Goal: Task Accomplishment & Management: Manage account settings

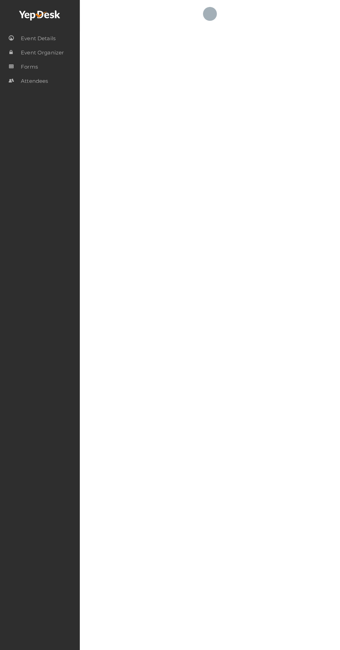
checkbox input "true"
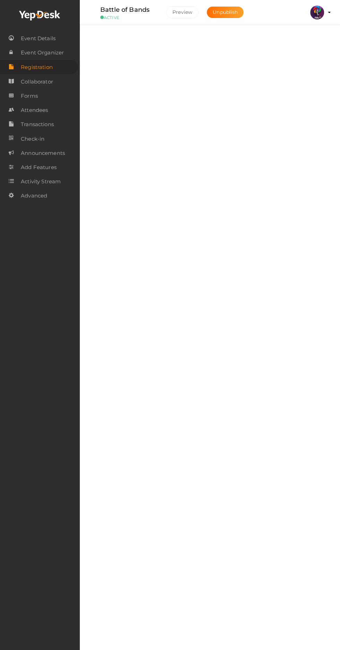
click at [324, 12] on profile-pic at bounding box center [317, 12] width 14 height 6
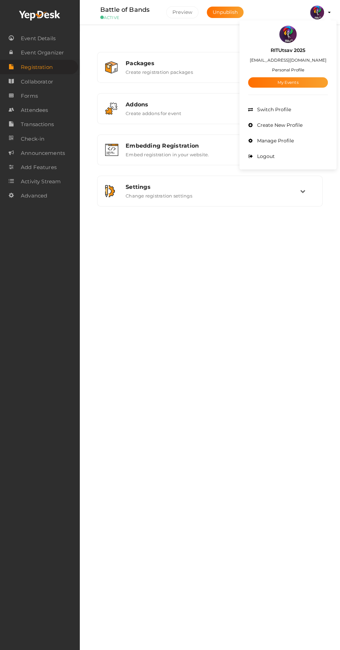
click at [264, 85] on link "My Events" at bounding box center [288, 82] width 80 height 10
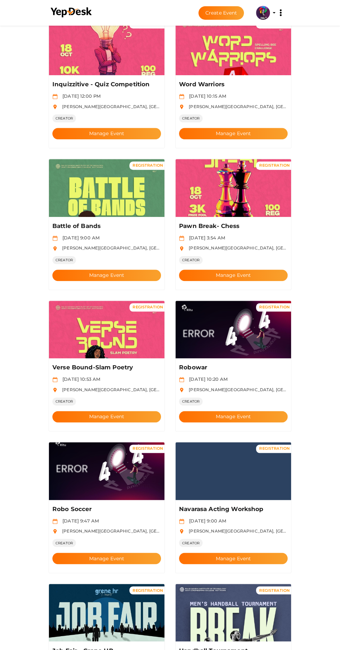
scroll to position [350, 0]
click at [100, 598] on img at bounding box center [106, 613] width 115 height 58
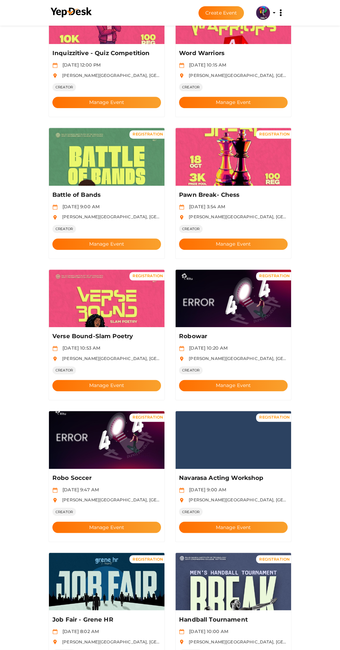
scroll to position [416, 0]
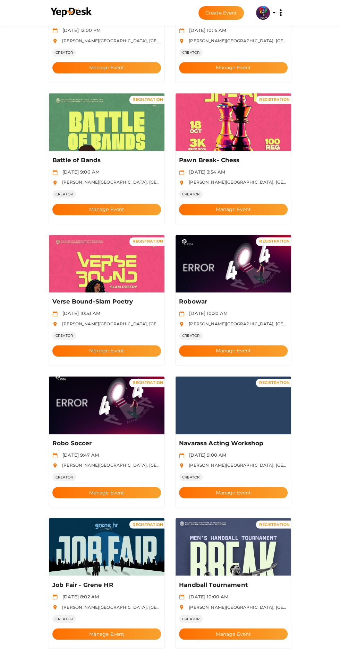
click at [90, 628] on button "Manage Event" at bounding box center [106, 633] width 108 height 11
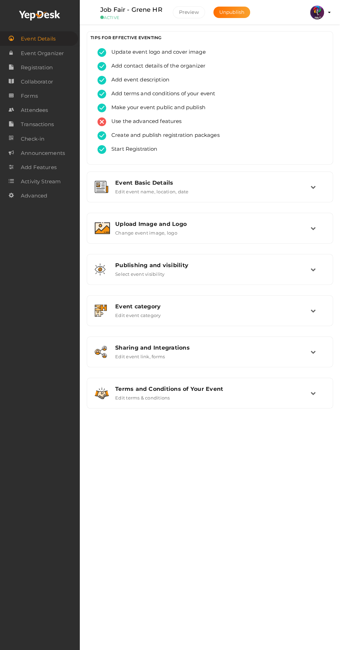
click at [20, 81] on link "Collaborator" at bounding box center [40, 82] width 80 height 14
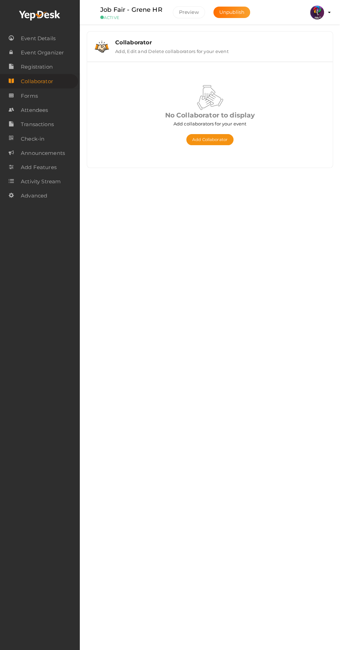
click at [195, 140] on button "Add Collaborator" at bounding box center [209, 139] width 47 height 11
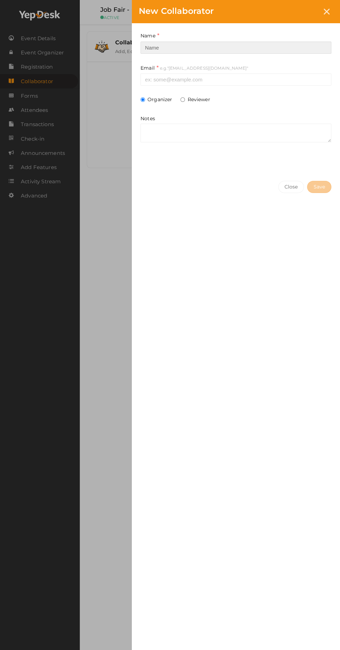
click at [150, 46] on input at bounding box center [235, 48] width 191 height 12
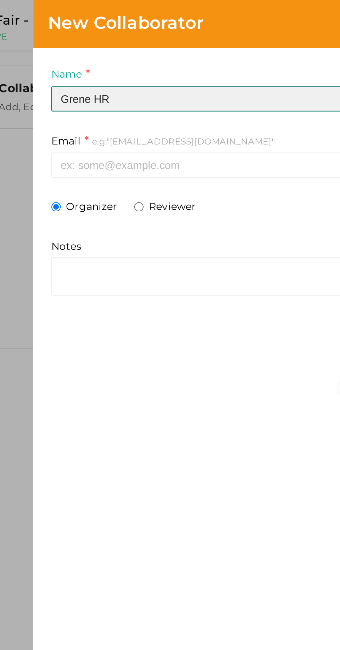
type input "Grene HR"
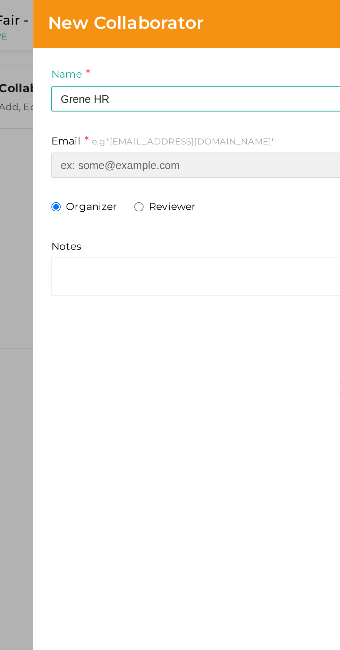
click at [163, 82] on input at bounding box center [235, 79] width 191 height 12
click at [164, 77] on input at bounding box center [235, 79] width 191 height 12
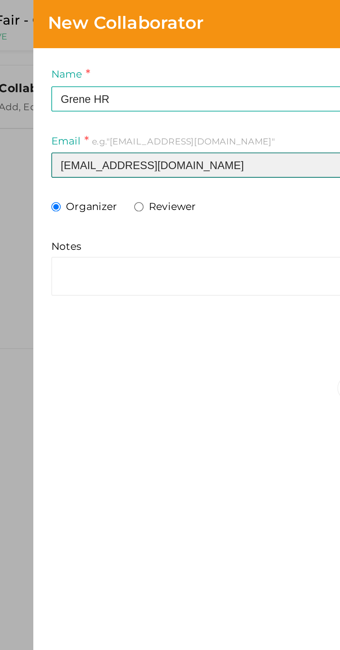
type input "sponsorstudiodb@gmail.com"
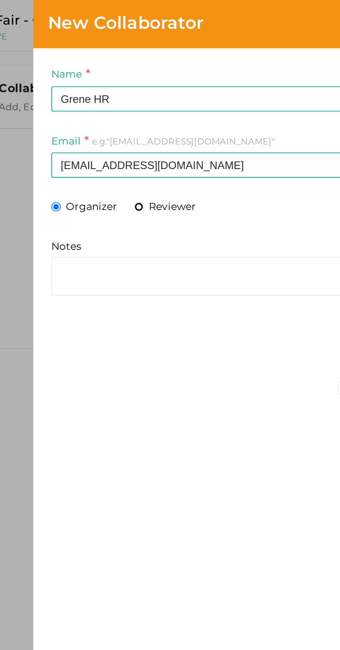
click at [182, 101] on input "Reviewer" at bounding box center [182, 99] width 5 height 5
radio input "true"
radio input "false"
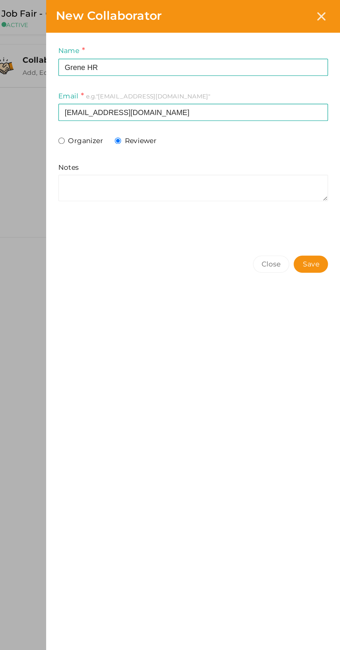
click at [316, 190] on span "Save" at bounding box center [319, 186] width 12 height 7
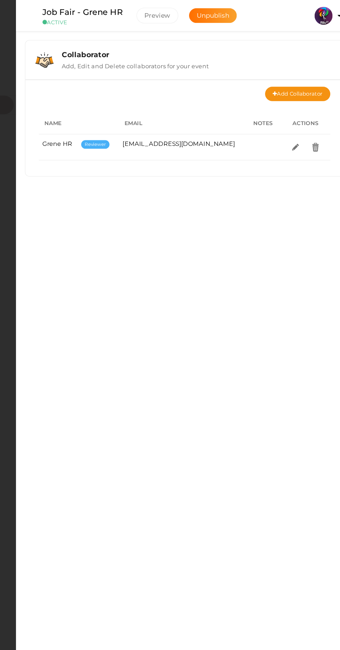
scroll to position [1, 0]
